Goal: Navigation & Orientation: Find specific page/section

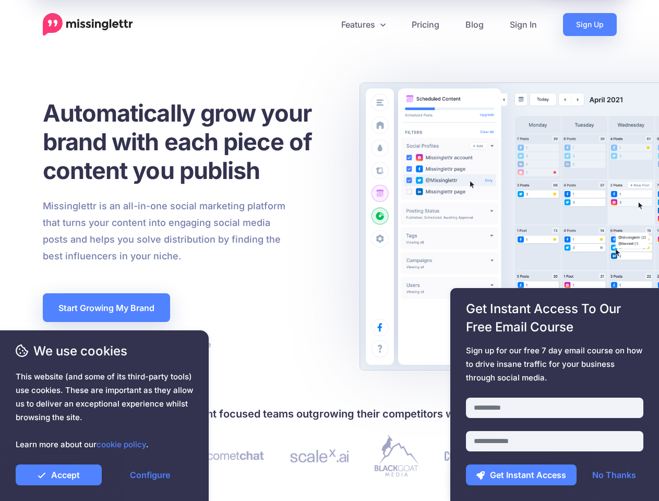
click at [329, 251] on div "Missinglettr is an all-in-one social marketing platform that turns your content…" at bounding box center [190, 231] width 311 height 67
click at [325, 25] on icon at bounding box center [325, 24] width 5 height 5
click at [363, 25] on link "Features" at bounding box center [363, 24] width 70 height 23
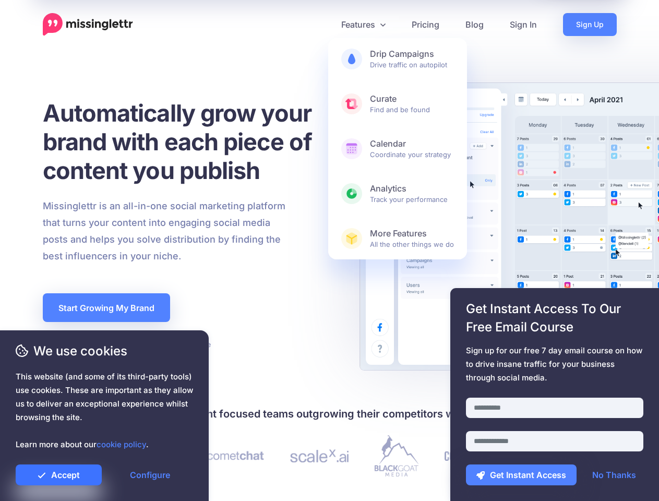
click at [58, 475] on link "Accept" at bounding box center [59, 474] width 86 height 21
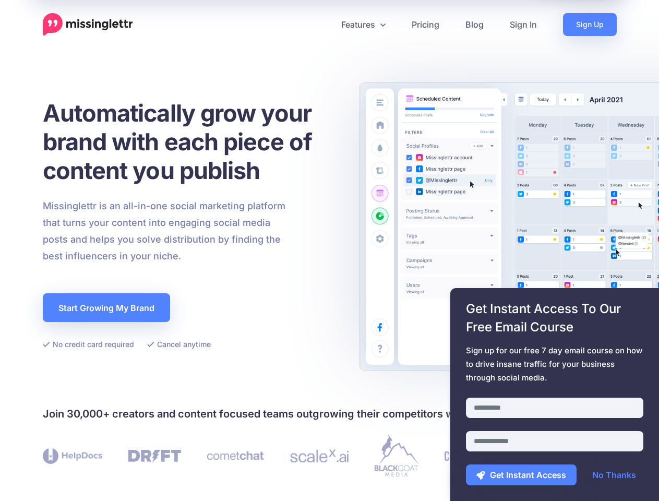
click at [150, 475] on link "Configure" at bounding box center [150, 474] width 86 height 21
click at [555, 395] on div at bounding box center [554, 391] width 177 height 13
click at [521, 475] on button "Get Instant Access" at bounding box center [521, 474] width 111 height 21
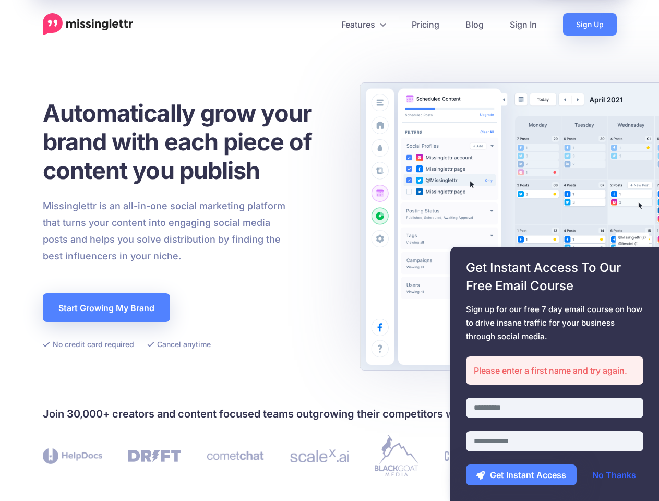
click at [614, 475] on link "No Thanks" at bounding box center [614, 474] width 65 height 21
